Goal: Task Accomplishment & Management: Manage account settings

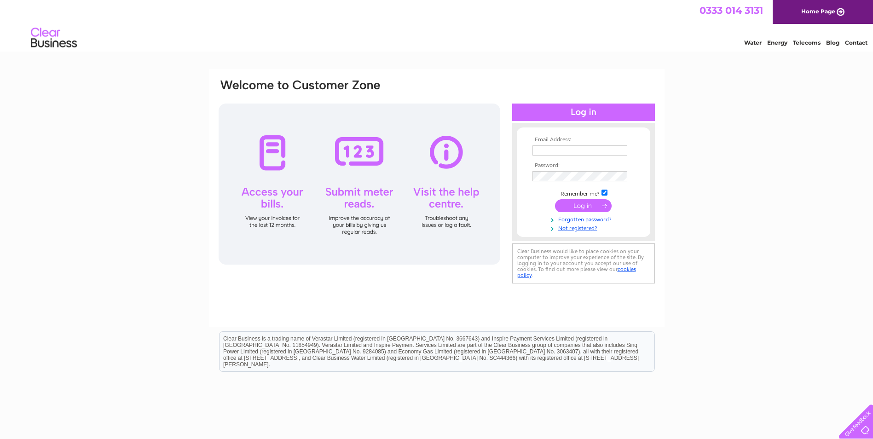
click at [538, 151] on input "text" at bounding box center [580, 150] width 95 height 10
paste input "[EMAIL_ADDRESS][DOMAIN_NAME]"
type input "[EMAIL_ADDRESS][DOMAIN_NAME]"
click at [578, 205] on input "submit" at bounding box center [583, 205] width 57 height 13
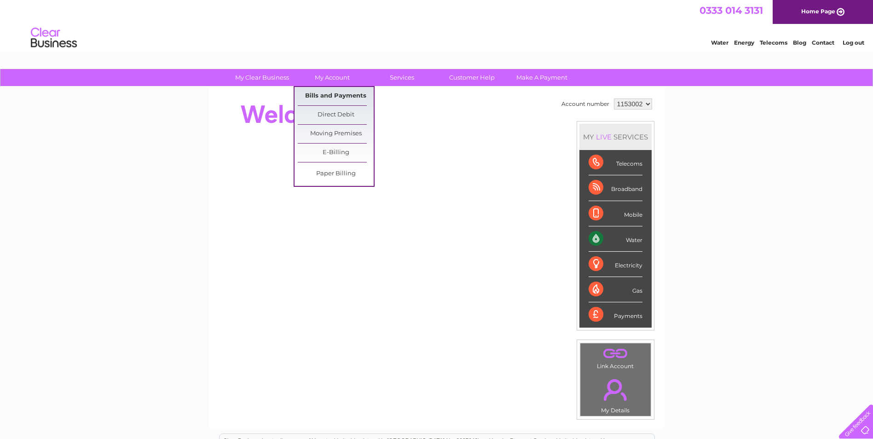
click at [331, 95] on link "Bills and Payments" at bounding box center [336, 96] width 76 height 18
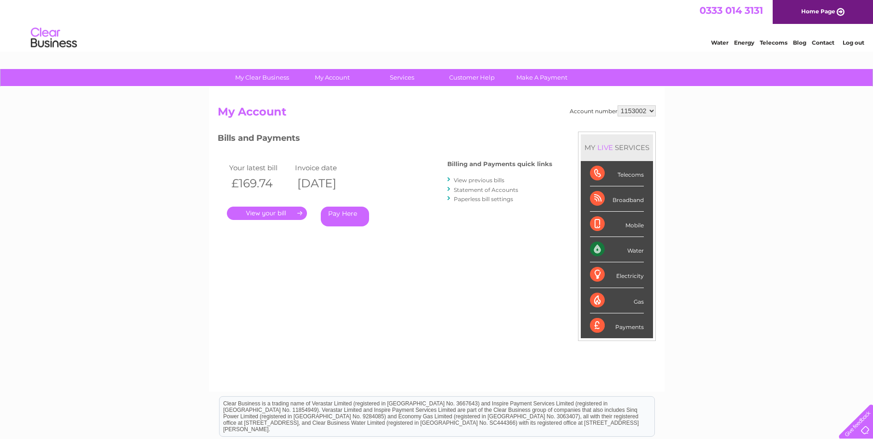
click at [850, 44] on link "Log out" at bounding box center [854, 42] width 22 height 7
